Goal: Check status: Check status

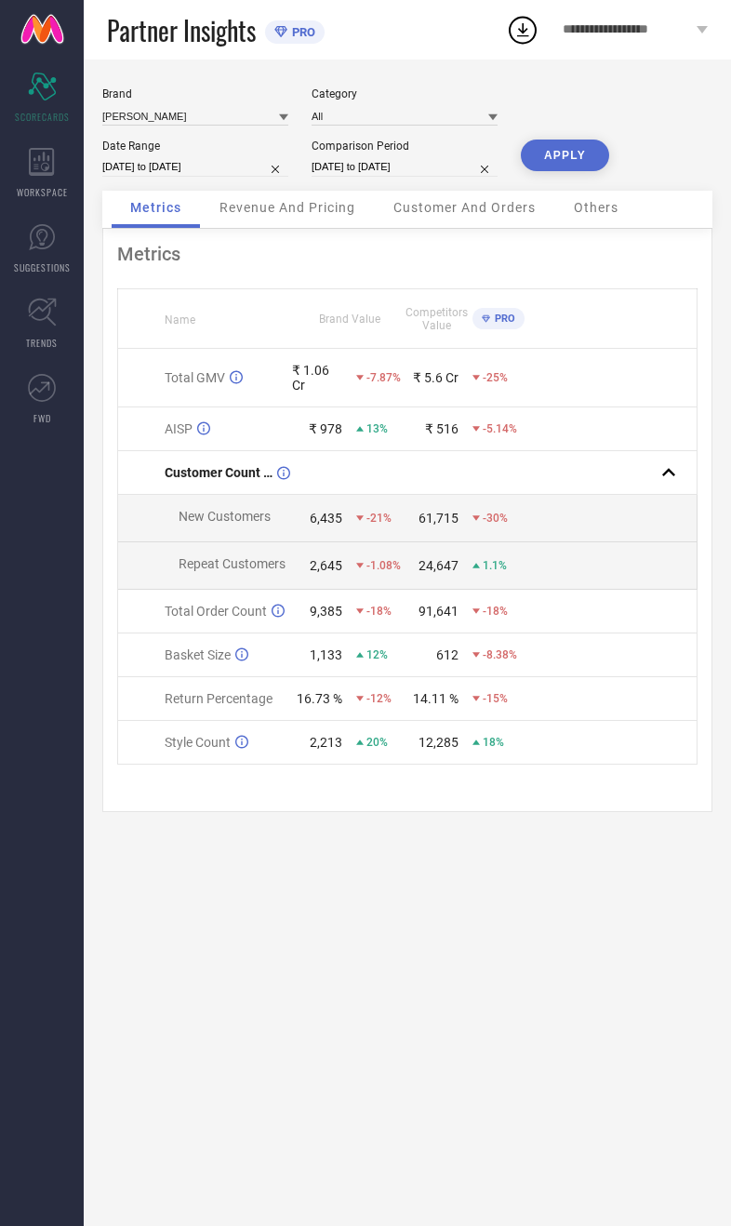
select select "7"
select select "2025"
select select "8"
select select "2025"
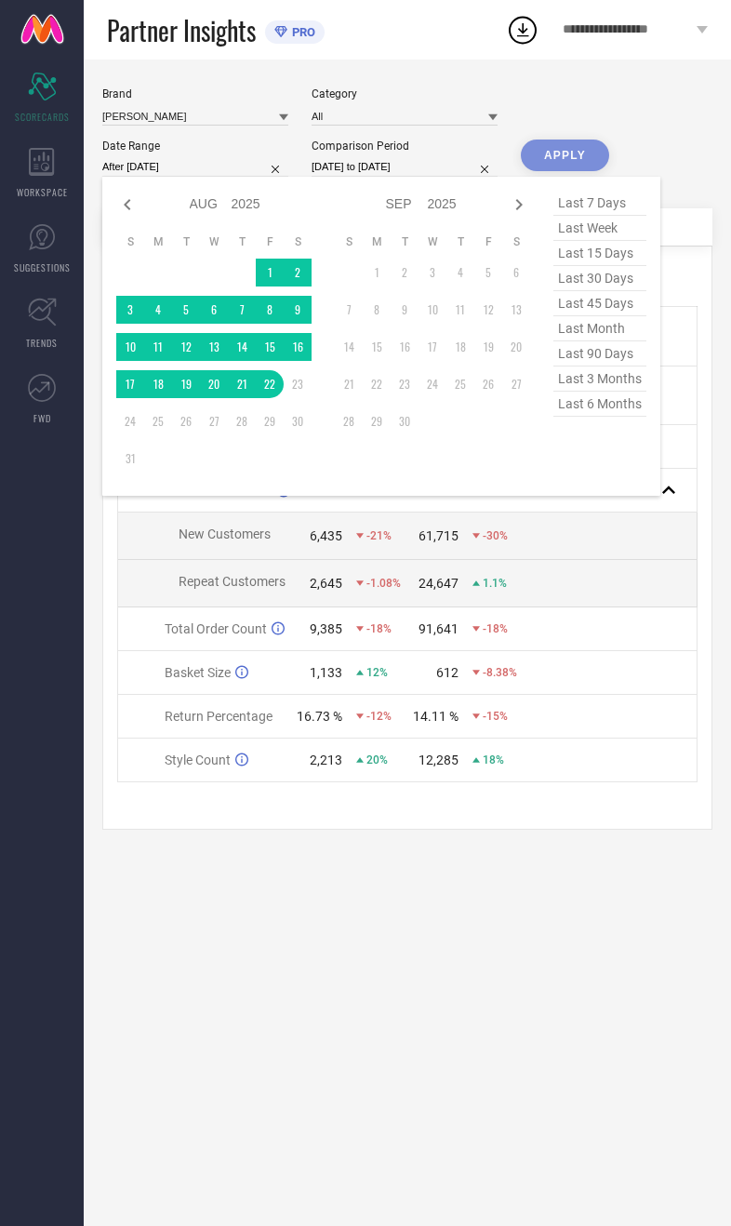
type input "[DATE] to [DATE]"
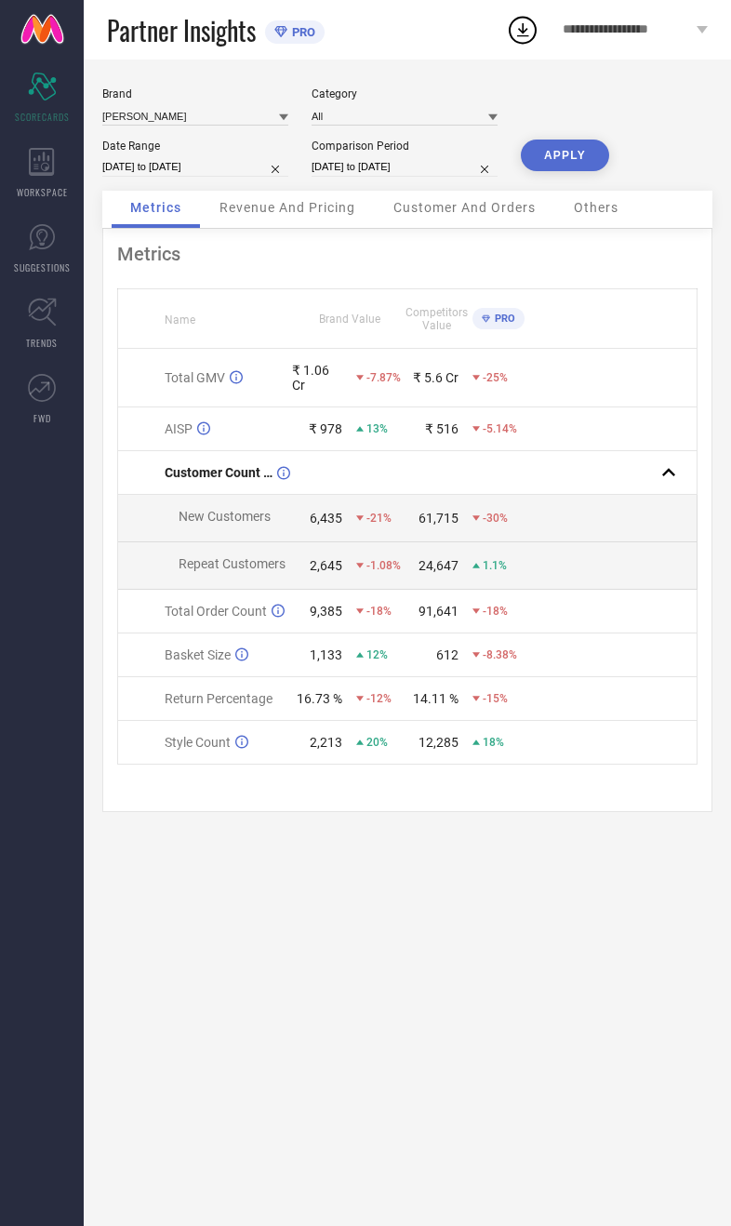
select select "7"
select select "2024"
select select "8"
select select "2024"
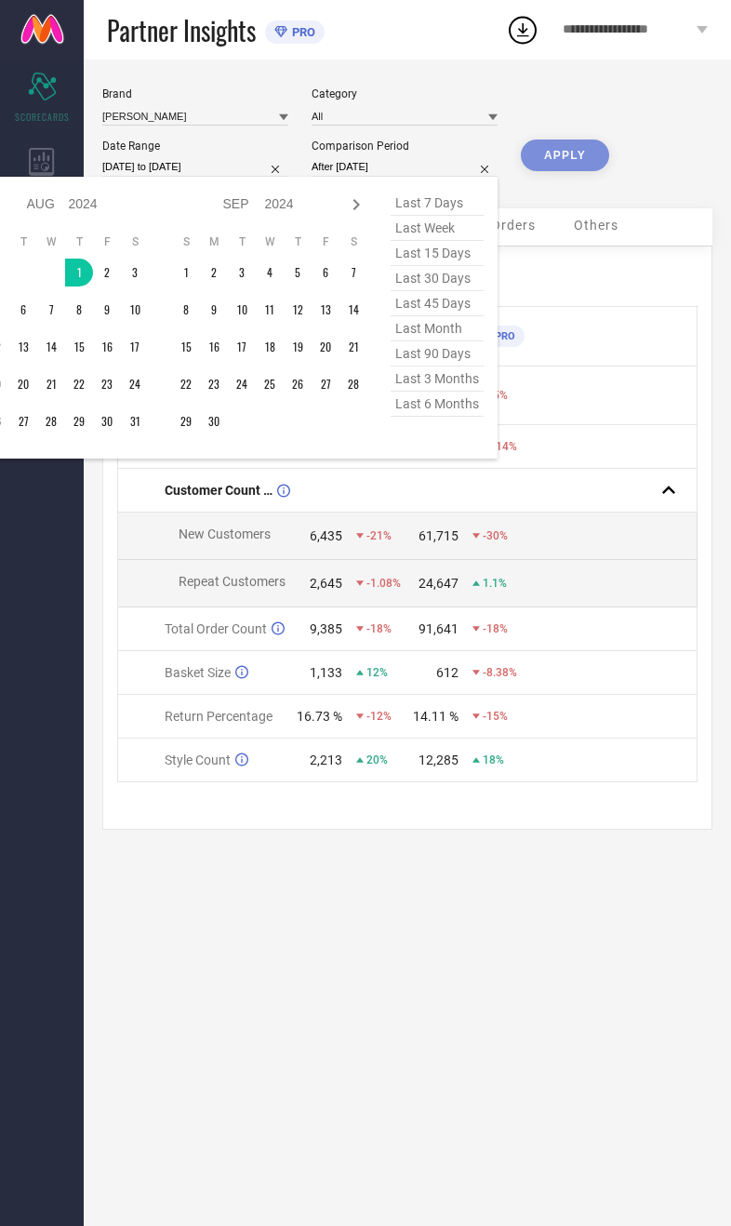
type input "[DATE] to [DATE]"
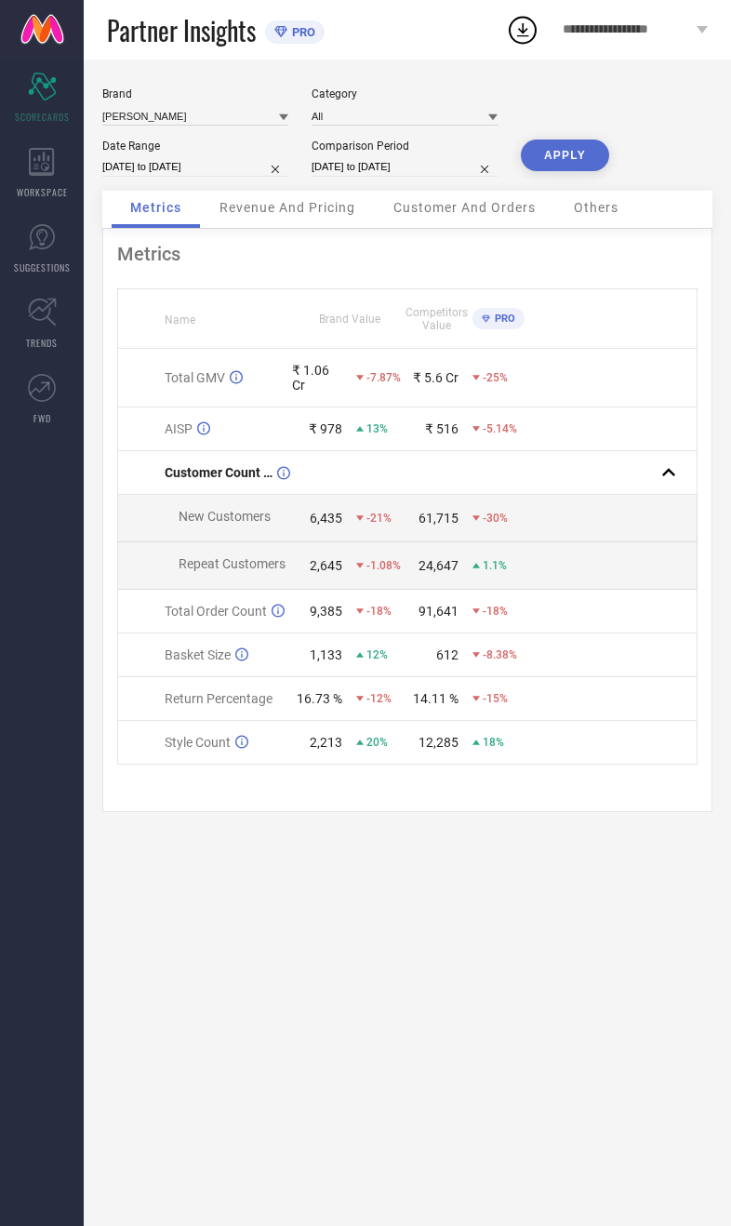
click at [567, 170] on button "APPLY" at bounding box center [565, 156] width 88 height 32
click at [333, 215] on span "Revenue And Pricing" at bounding box center [288, 207] width 136 height 15
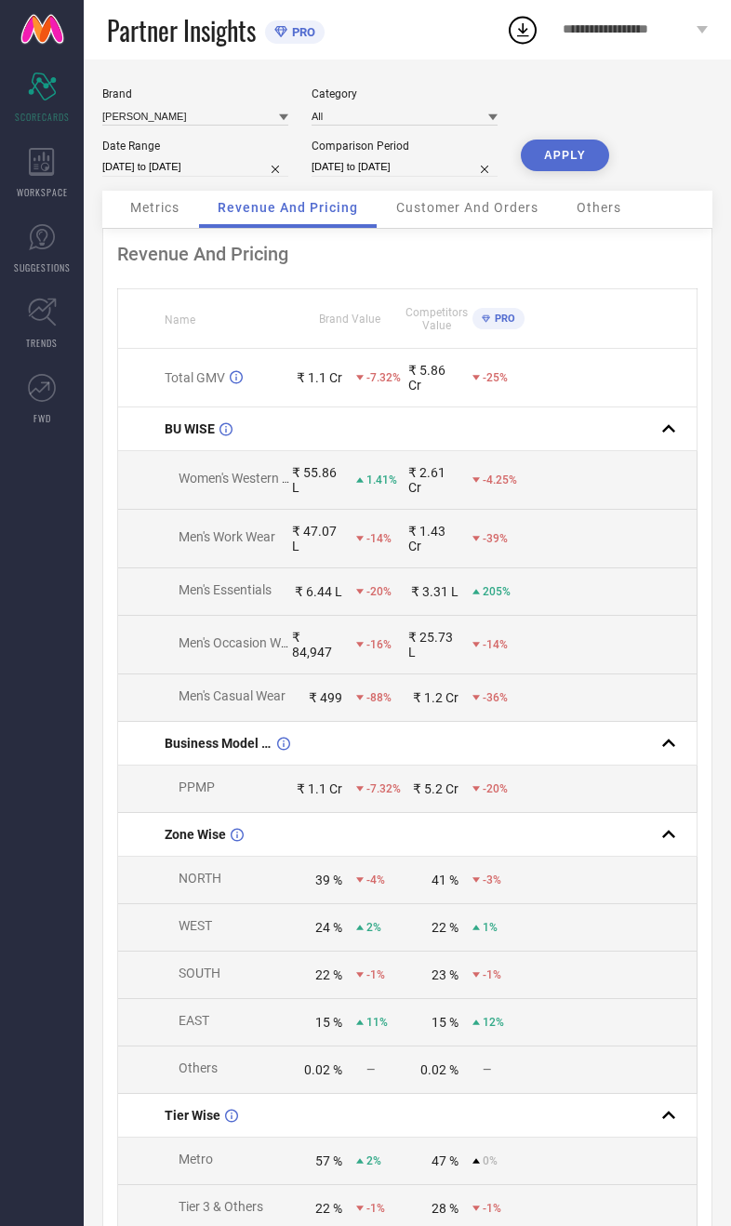
select select "7"
select select "2025"
select select "8"
select select "2025"
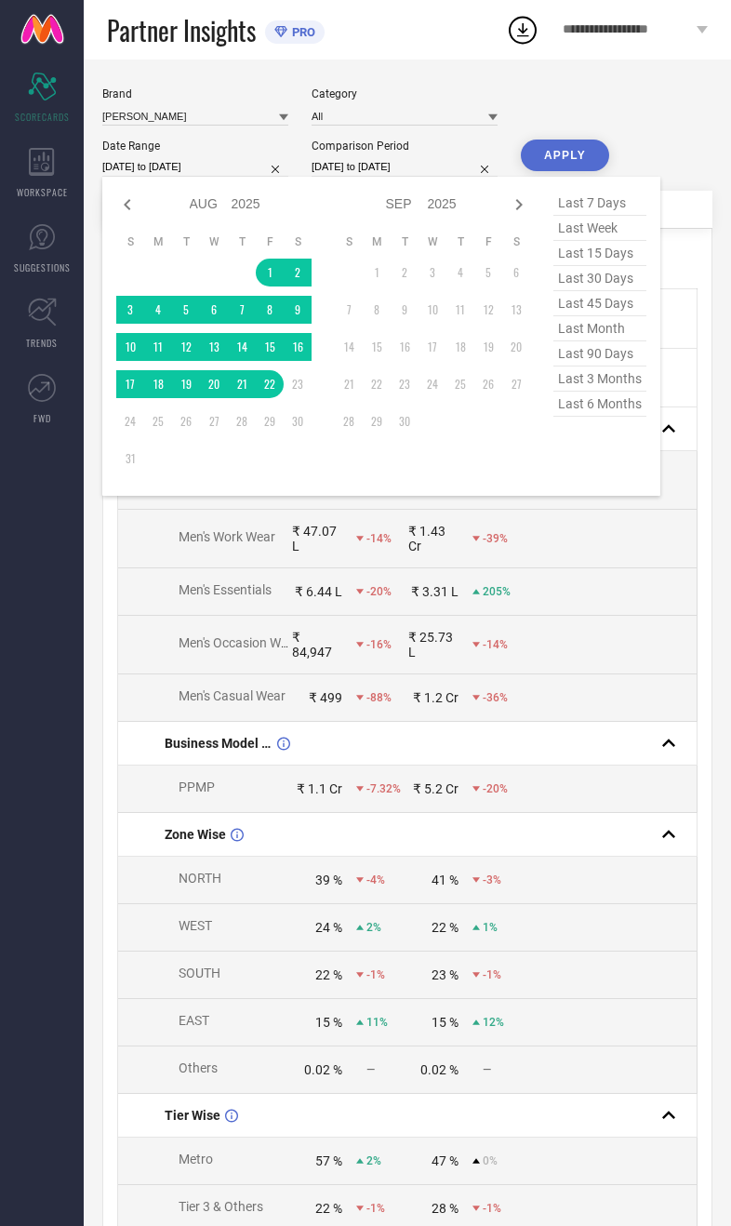
click at [72, 802] on nav "Scorecard SCORECARDS WORKSPACE SUGGESTIONS TRENDS FWD" at bounding box center [42, 673] width 84 height 1226
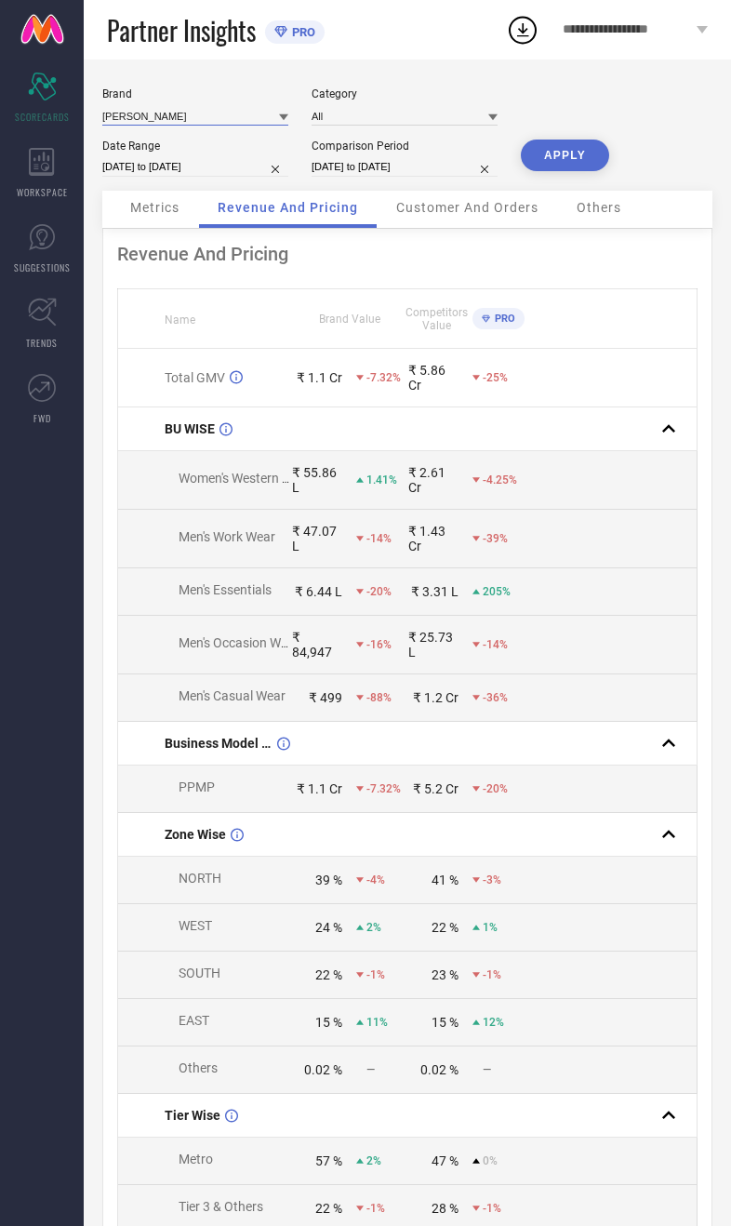
click at [194, 122] on input at bounding box center [195, 116] width 186 height 20
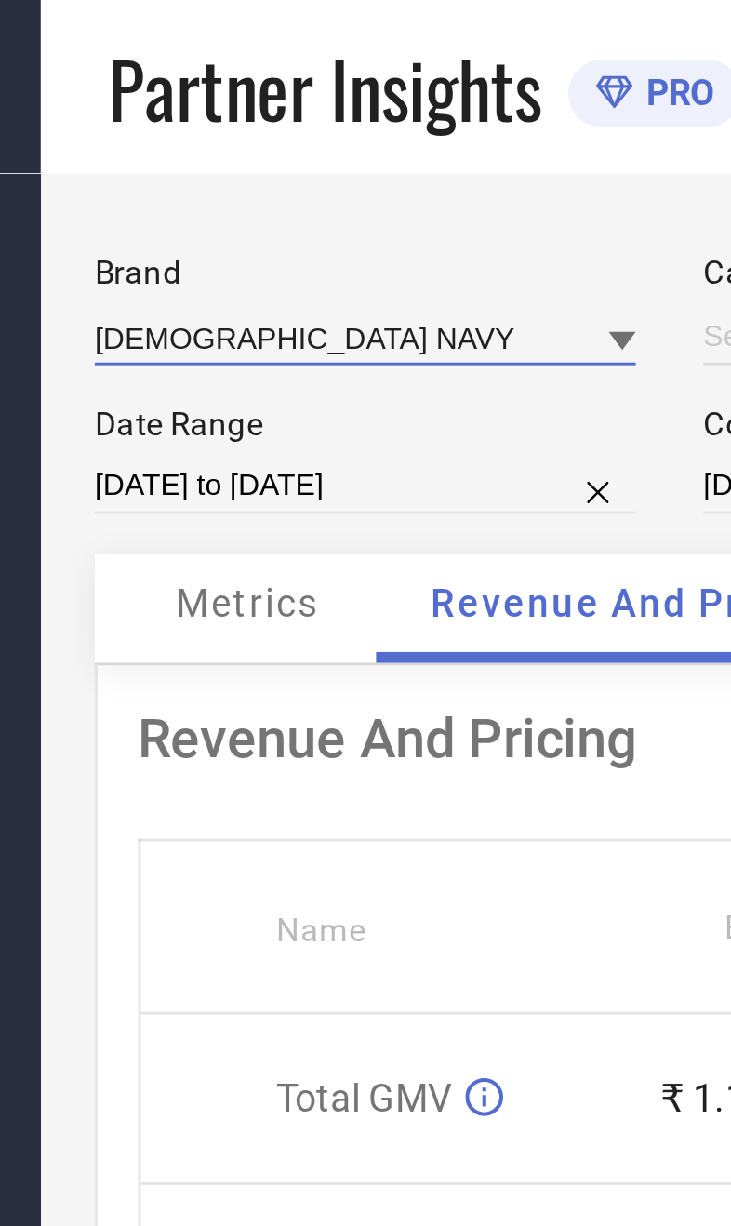
type input "All"
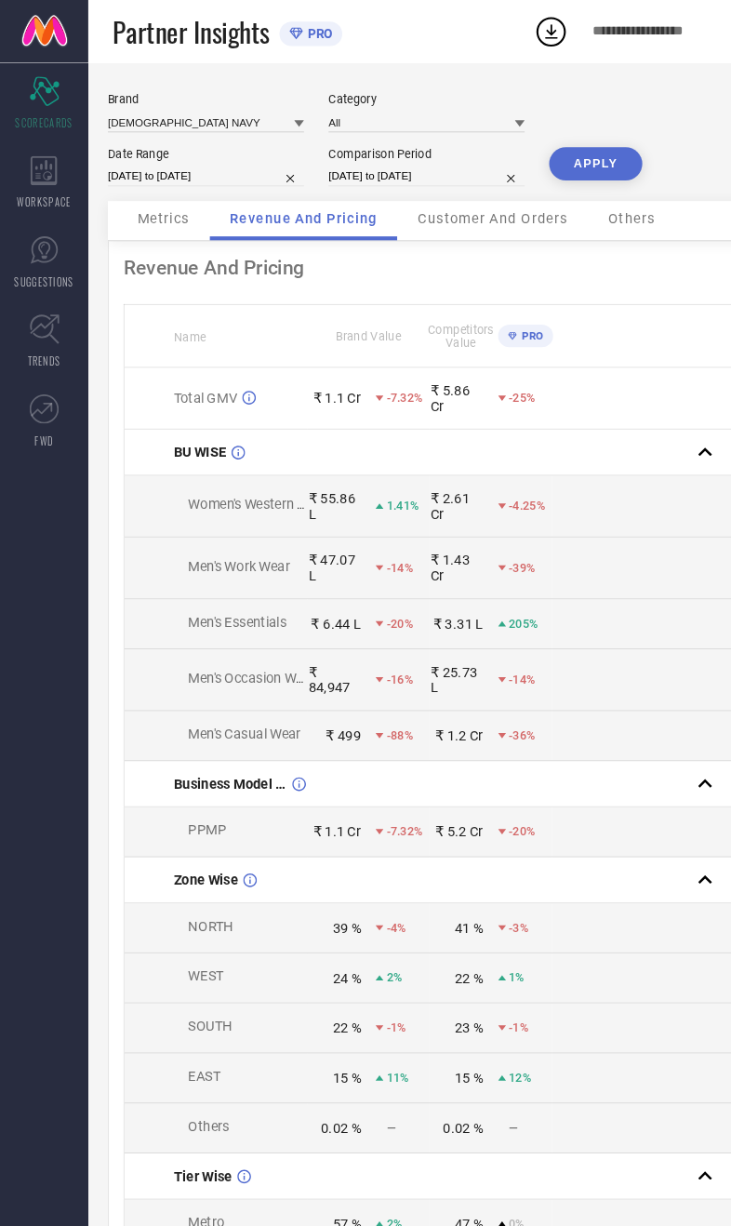
click at [564, 170] on button "APPLY" at bounding box center [565, 156] width 88 height 32
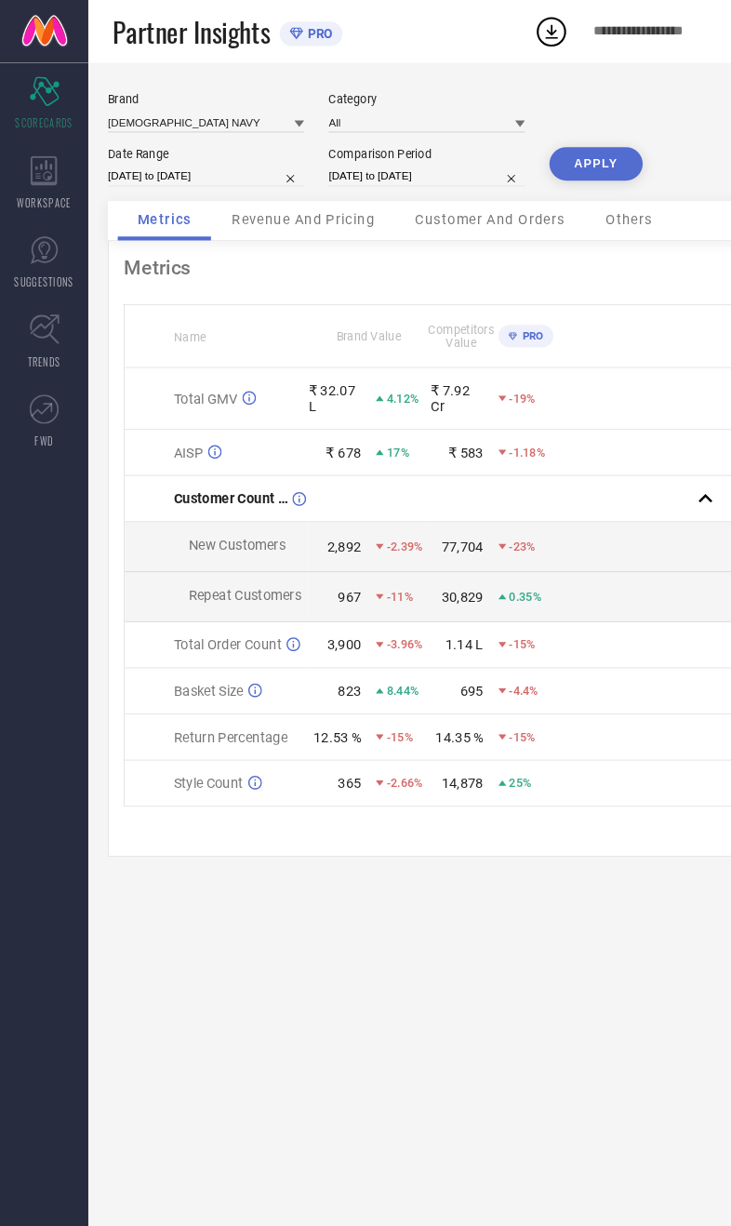
click at [326, 215] on span "Revenue And Pricing" at bounding box center [288, 207] width 136 height 15
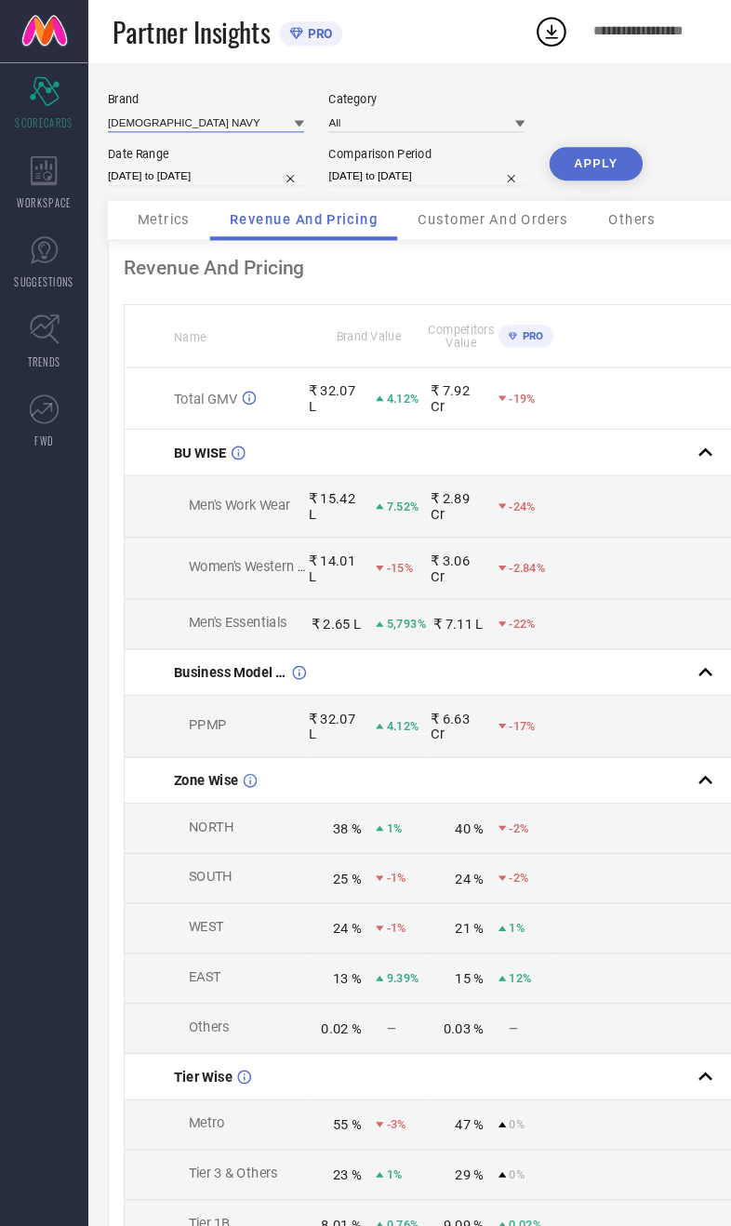
click at [191, 124] on input at bounding box center [195, 116] width 186 height 20
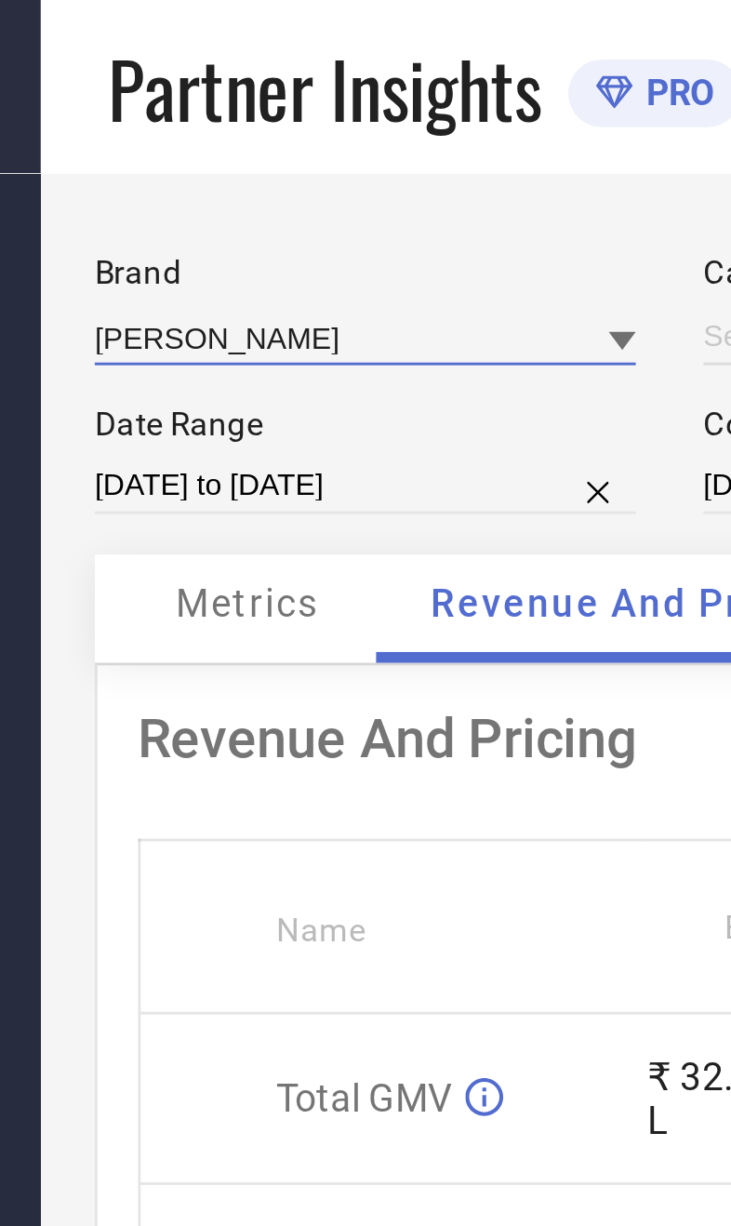
type input "All"
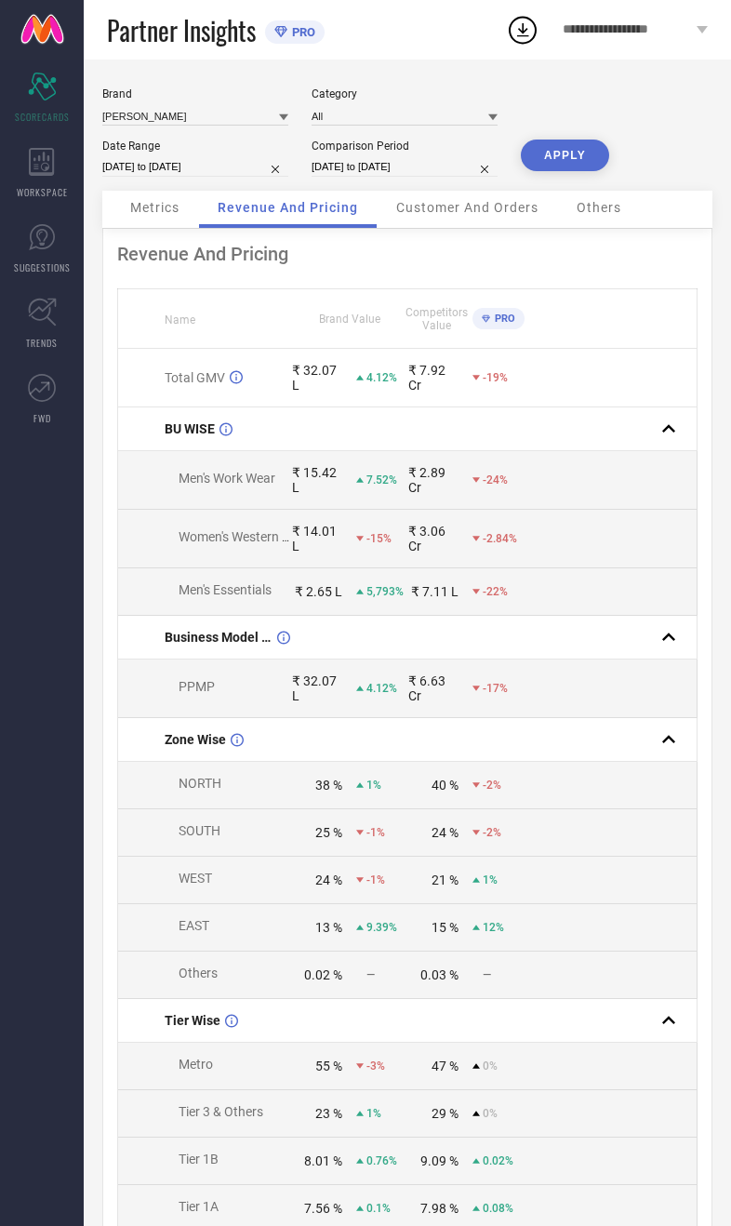
click at [558, 171] on button "APPLY" at bounding box center [565, 156] width 88 height 32
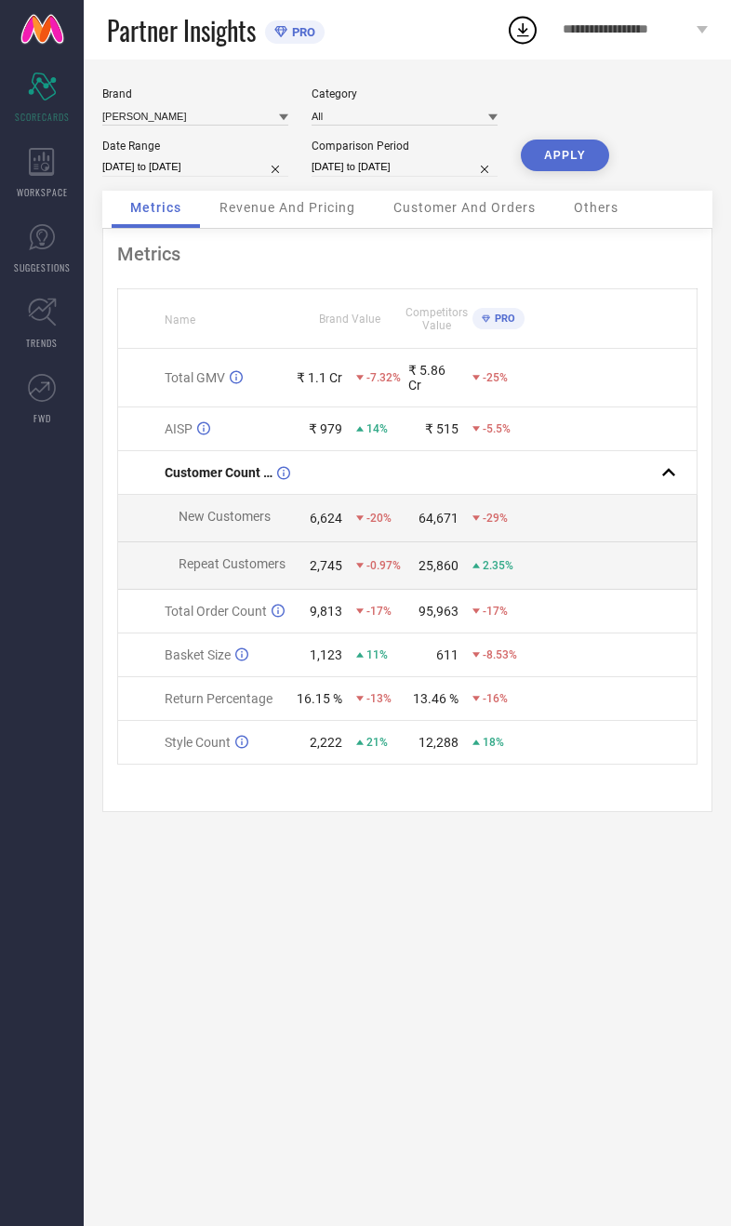
click at [323, 228] on div "Revenue And Pricing" at bounding box center [287, 209] width 173 height 37
